Goal: Task Accomplishment & Management: Complete application form

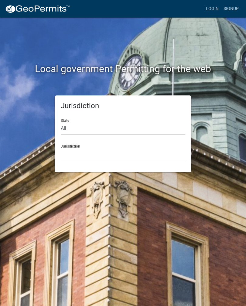
click at [204, 10] on link "Login" at bounding box center [212, 9] width 18 height 12
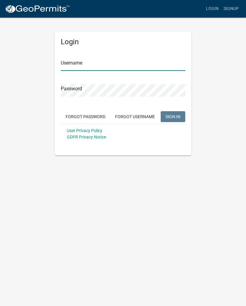
click at [145, 65] on input "Username" at bounding box center [123, 65] width 124 height 12
type input "croser"
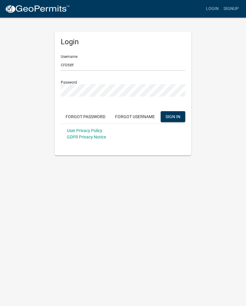
click at [173, 116] on button "SIGN IN" at bounding box center [172, 116] width 25 height 11
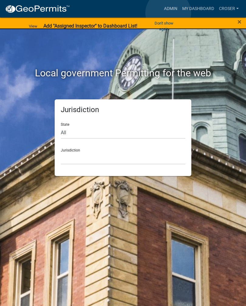
click at [168, 13] on link "Admin" at bounding box center [170, 9] width 18 height 12
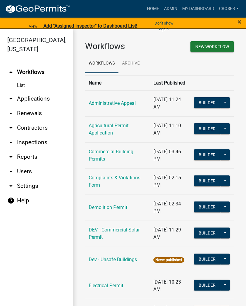
click at [34, 92] on link "arrow_drop_down Applications" at bounding box center [36, 99] width 73 height 15
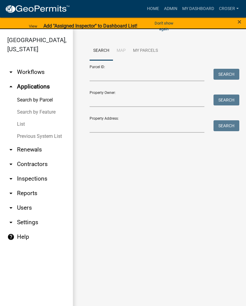
click at [22, 118] on link "List" at bounding box center [36, 124] width 73 height 12
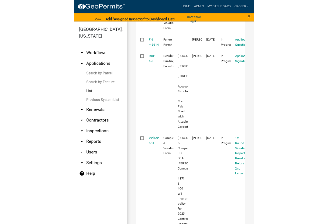
scroll to position [135, 0]
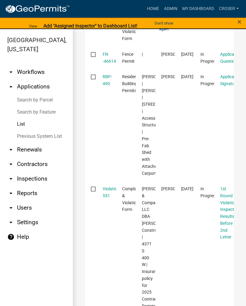
click at [109, 79] on link "RBP-490" at bounding box center [107, 80] width 9 height 12
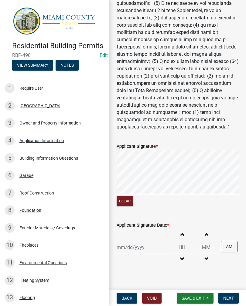
scroll to position [155, 0]
click at [140, 242] on div at bounding box center [142, 248] width 53 height 12
select select "8"
select select "2025"
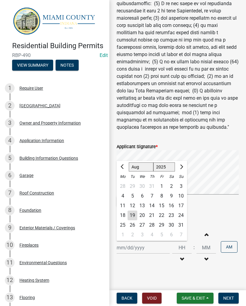
click at [134, 211] on div "19" at bounding box center [132, 216] width 10 height 10
type input "[DATE]"
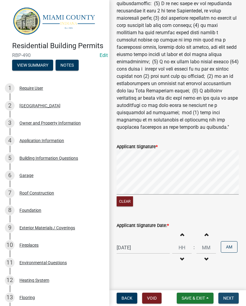
click at [226, 295] on button "Next" at bounding box center [228, 298] width 20 height 11
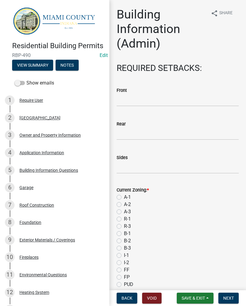
click at [205, 299] on button "Save & Exit" at bounding box center [195, 298] width 37 height 11
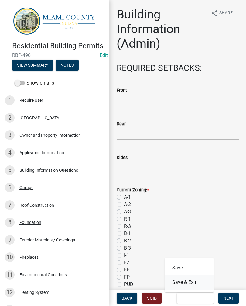
click at [198, 283] on button "Save & Exit" at bounding box center [189, 282] width 49 height 15
